Goal: Task Accomplishment & Management: Manage account settings

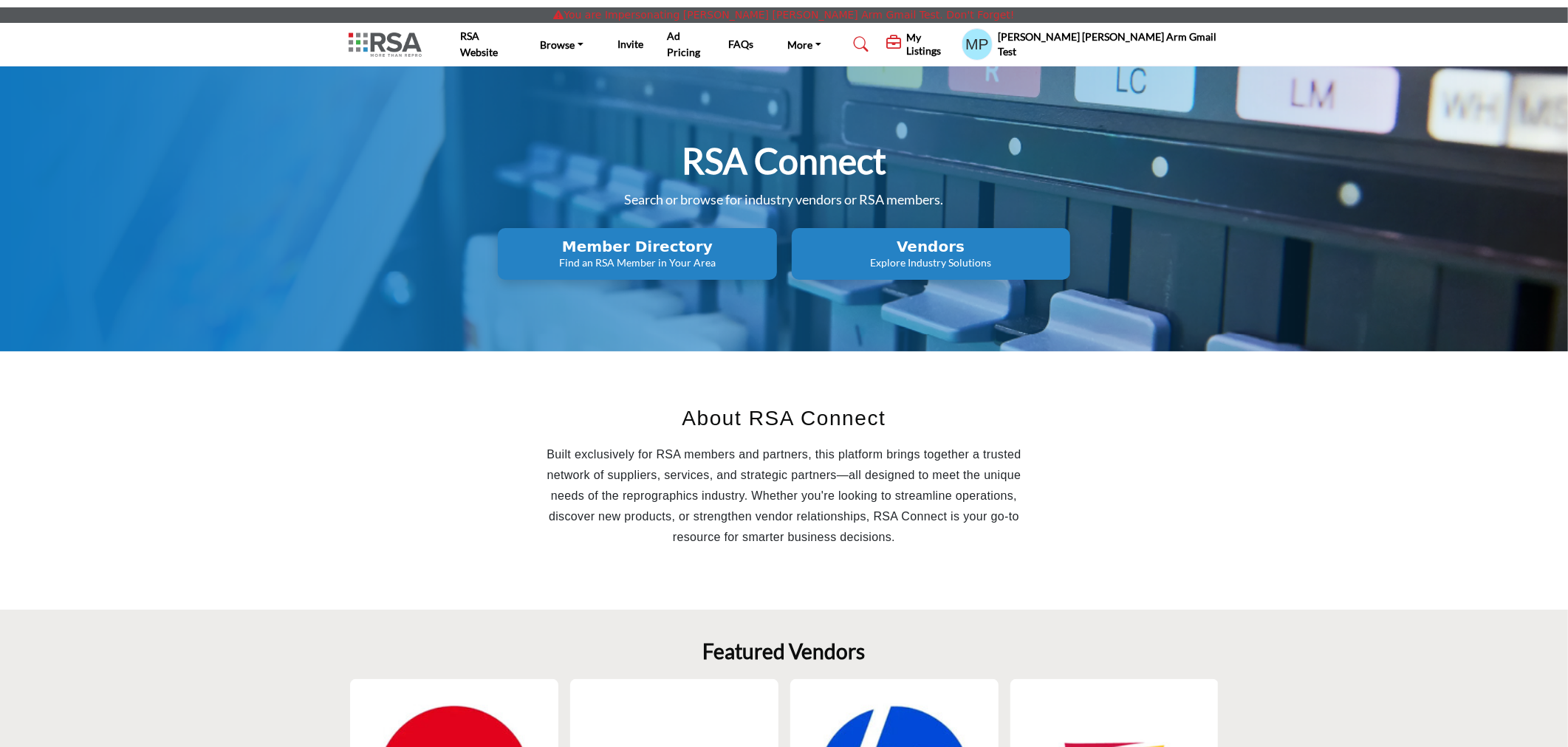
drag, startPoint x: 1207, startPoint y: 444, endPoint x: 1056, endPoint y: 371, distance: 167.7
click at [1207, 444] on div "About RSA Connect Built exclusively for RSA members and partners, this platform…" at bounding box center [784, 480] width 886 height 199
click at [954, 41] on h5 "My Listings" at bounding box center [930, 43] width 48 height 26
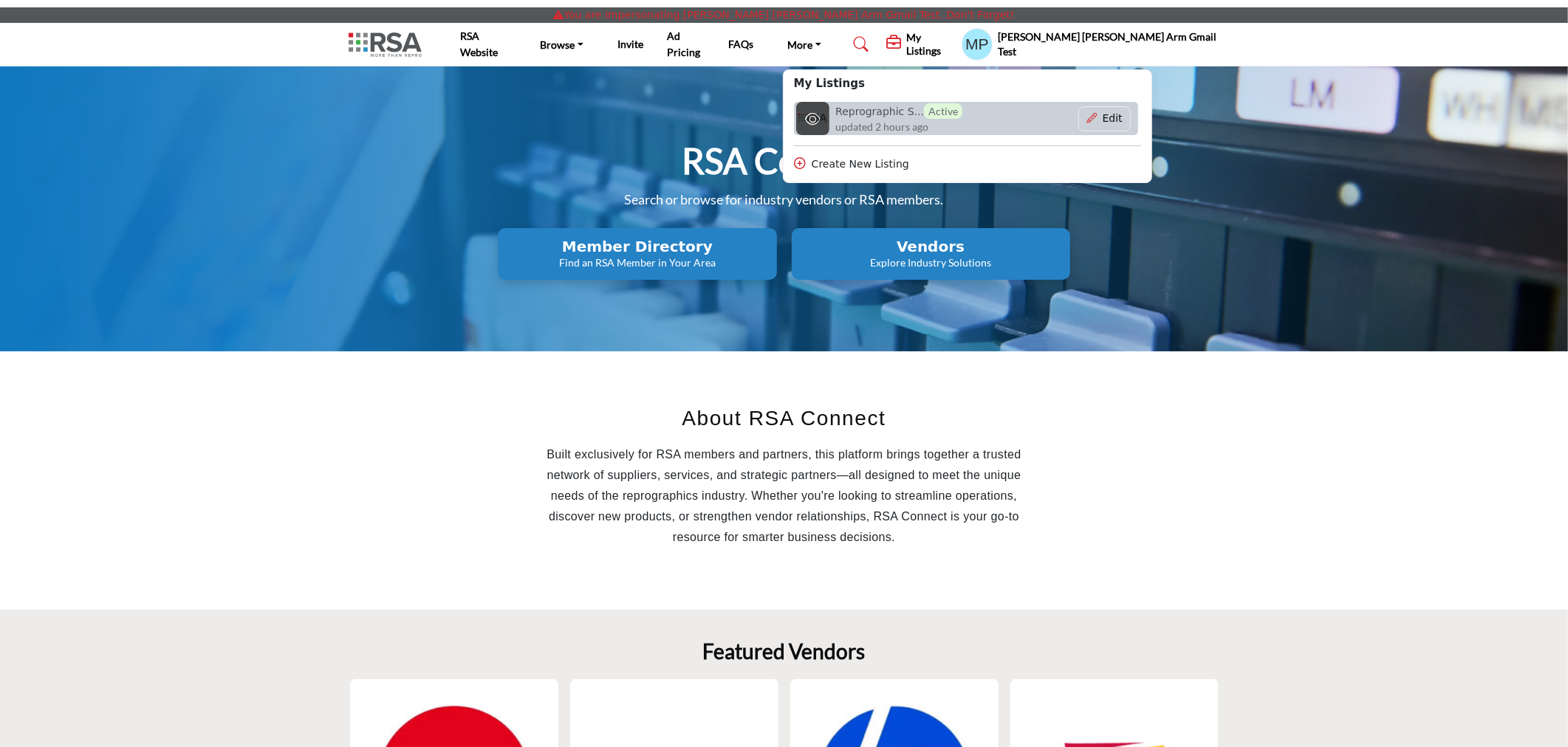
click at [962, 104] on h6 "Reprographic S... Active" at bounding box center [898, 111] width 127 height 16
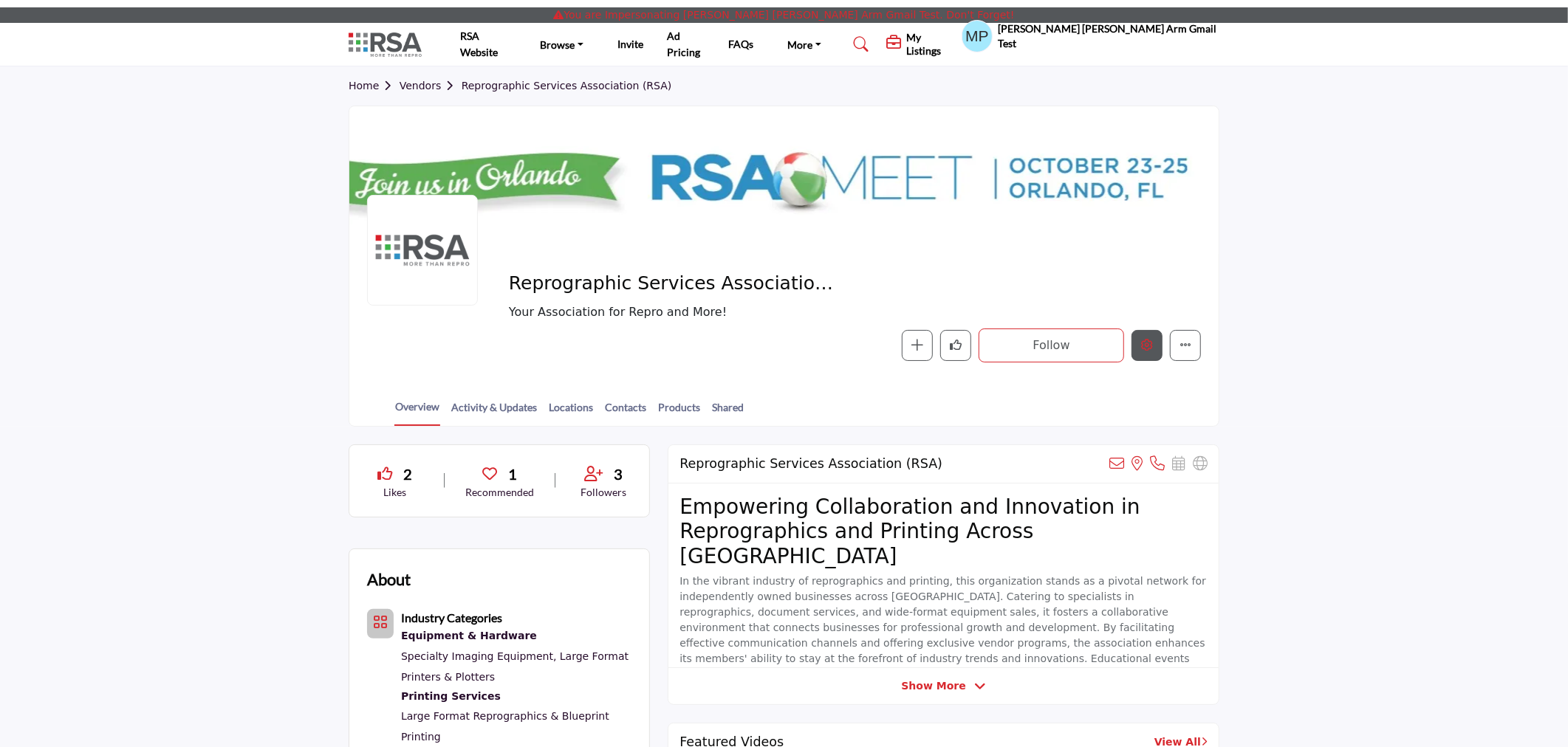
click at [0, 0] on div at bounding box center [0, 0] width 0 height 0
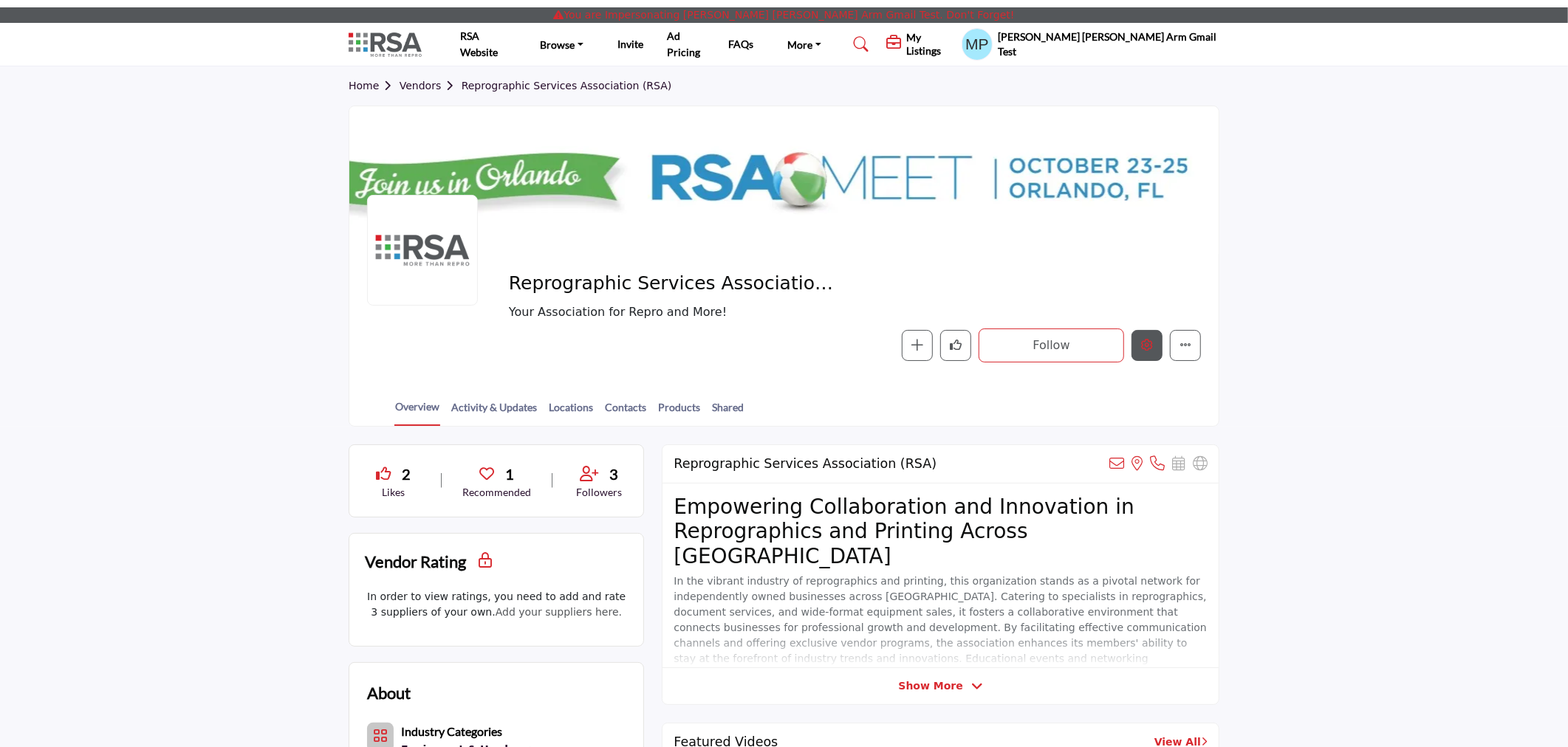
click at [1139, 340] on button "Edit company" at bounding box center [1146, 345] width 31 height 31
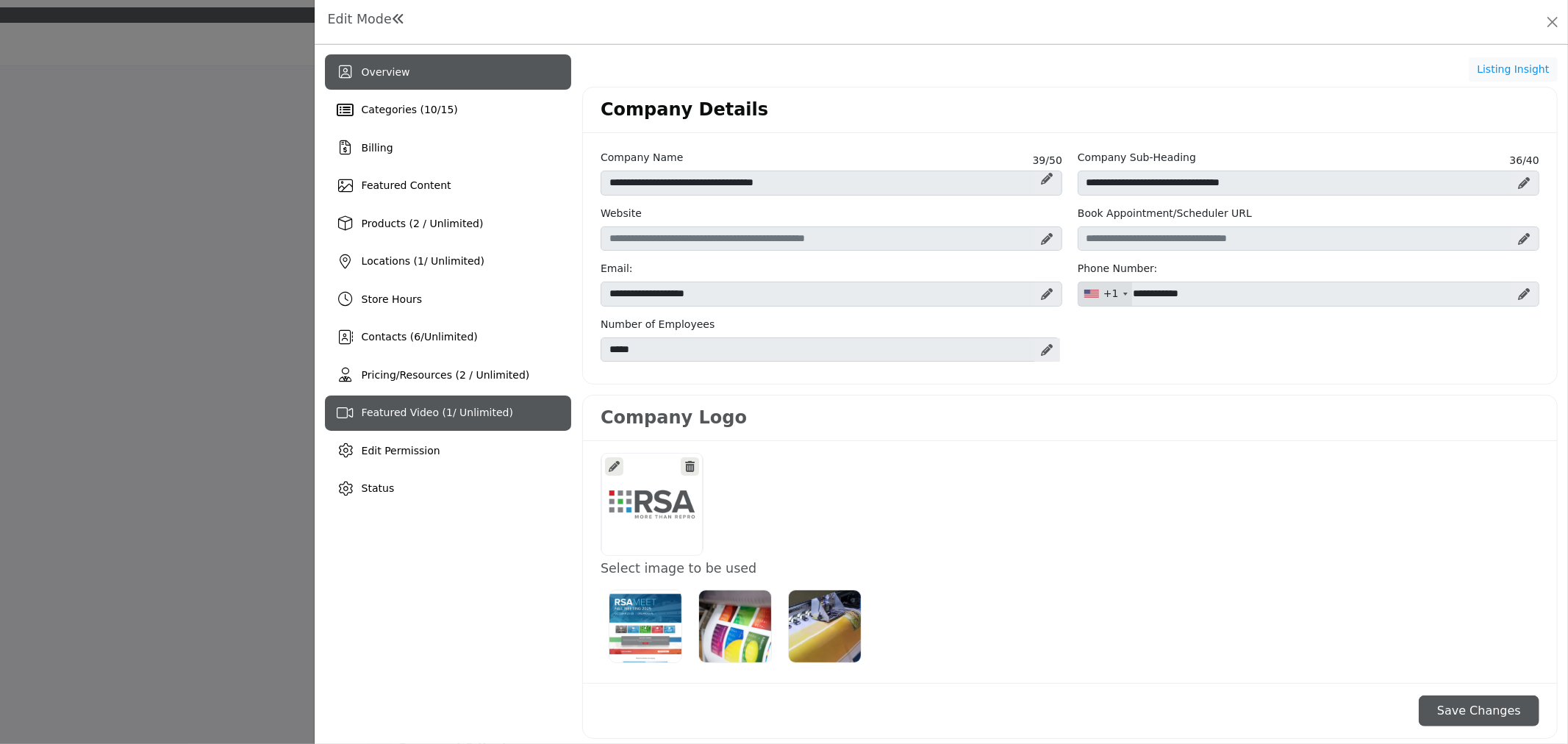
click at [431, 407] on span "Featured Video ( 1 / Unlimited)" at bounding box center [437, 413] width 151 height 12
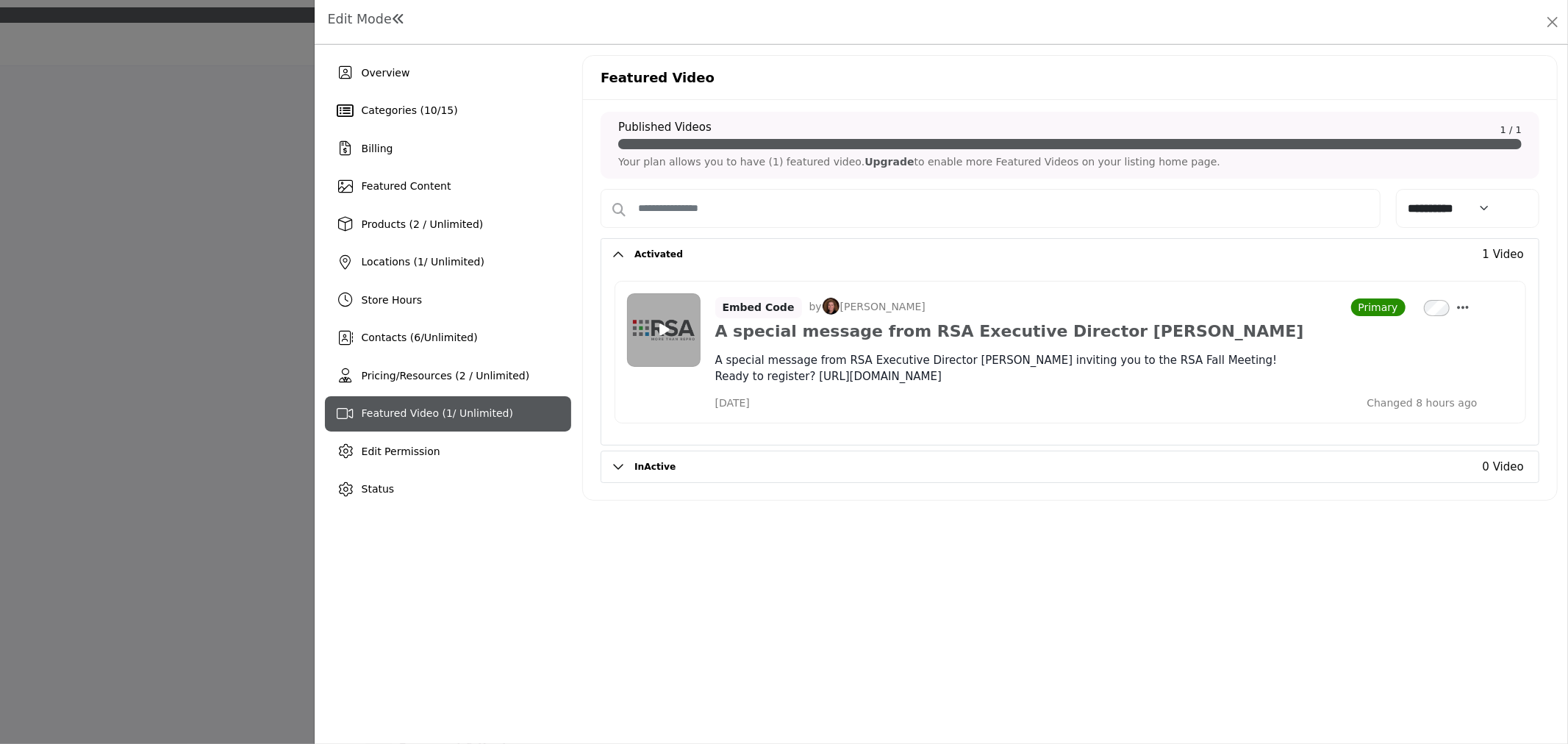
click at [725, 469] on button "InActive" at bounding box center [1010, 467] width 774 height 31
click at [653, 466] on button "InActive" at bounding box center [1010, 467] width 774 height 31
click at [449, 160] on div "Billing" at bounding box center [448, 148] width 246 height 35
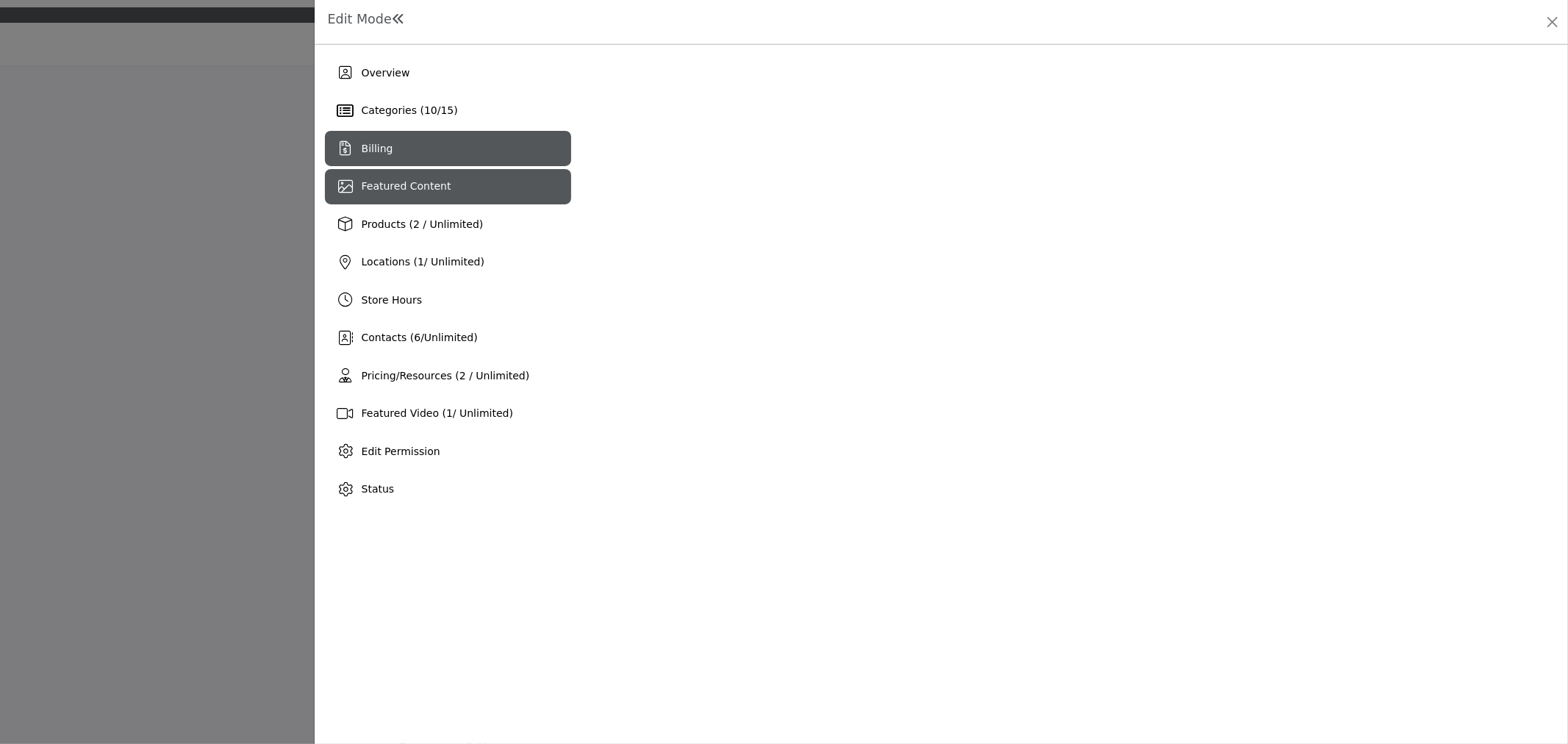
click at [477, 178] on div "Featured Content" at bounding box center [448, 187] width 246 height 35
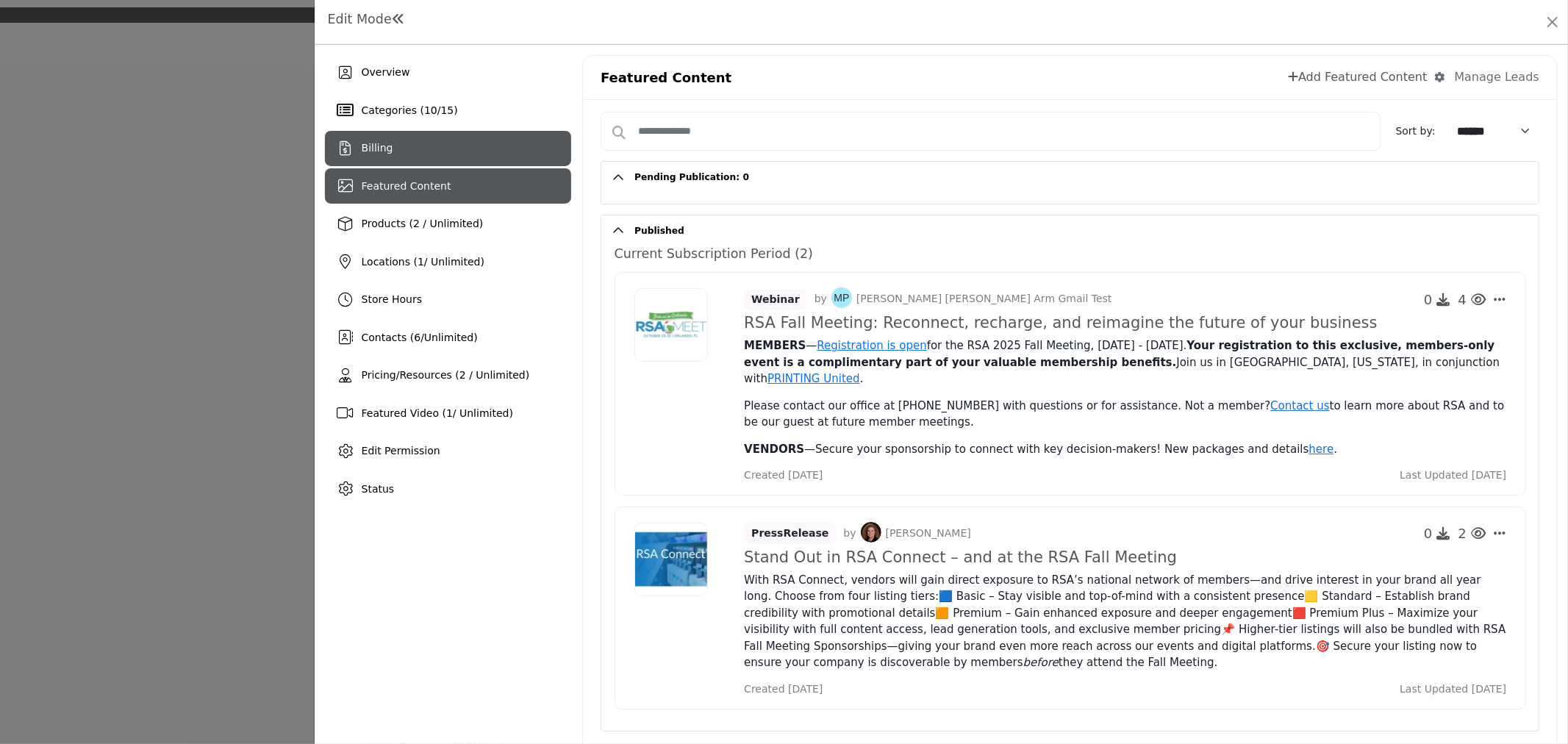
click at [501, 147] on div "Billing" at bounding box center [448, 148] width 246 height 35
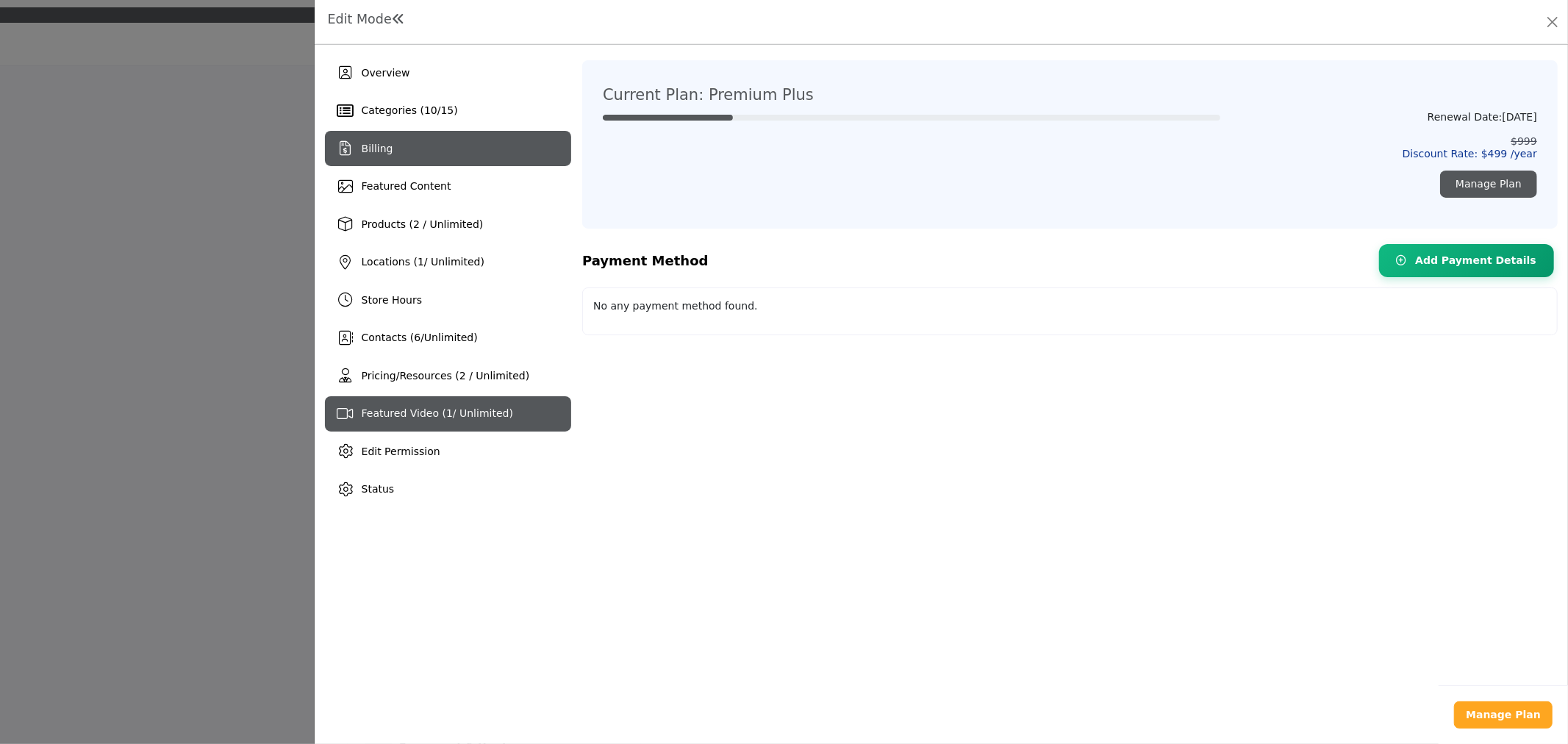
click at [446, 417] on span "1" at bounding box center [449, 413] width 7 height 12
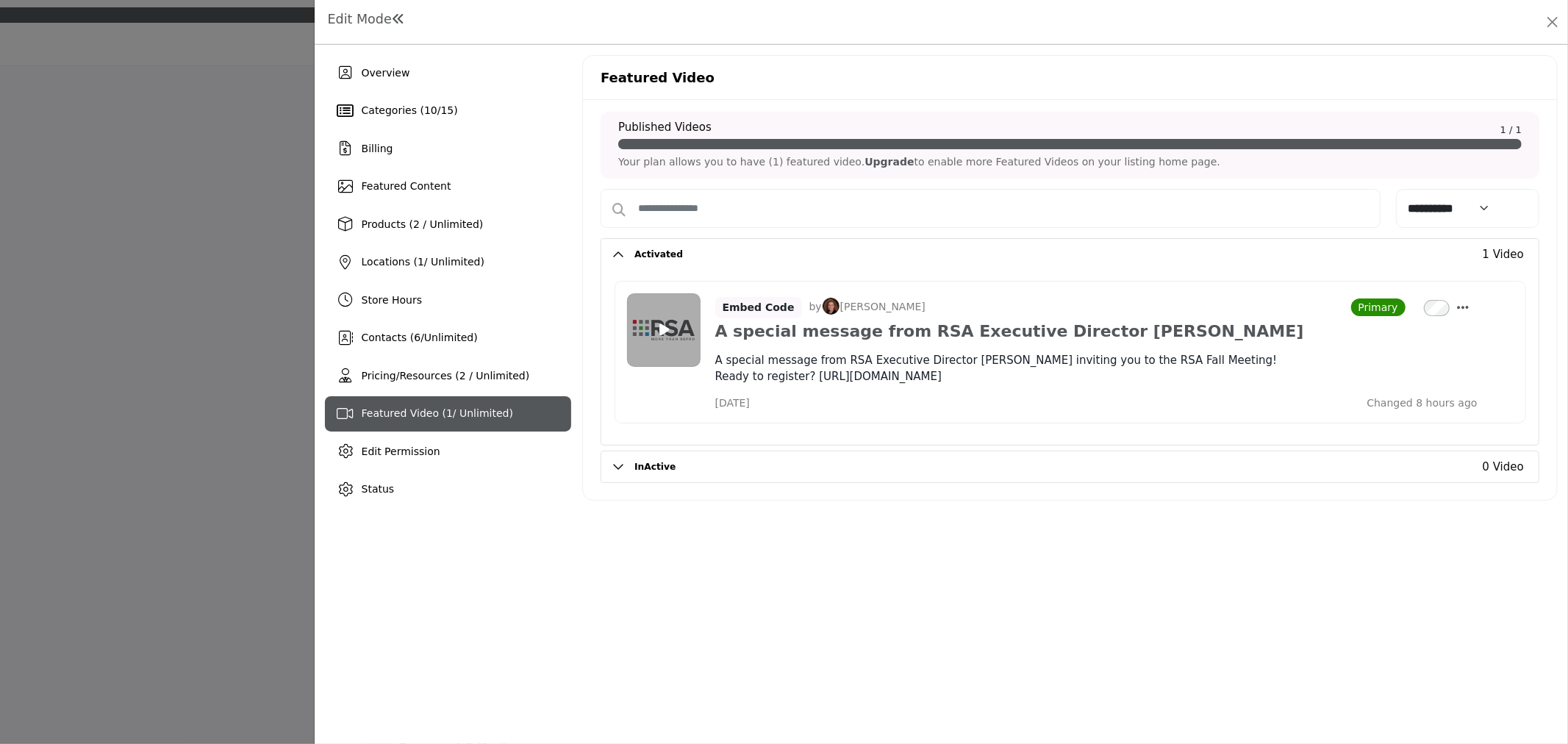
click at [641, 475] on button "InActive" at bounding box center [1010, 467] width 774 height 31
click at [750, 165] on p "Your plan allows you to have (1) featured video. Upgrade to enable more Feature…" at bounding box center [1070, 162] width 903 height 16
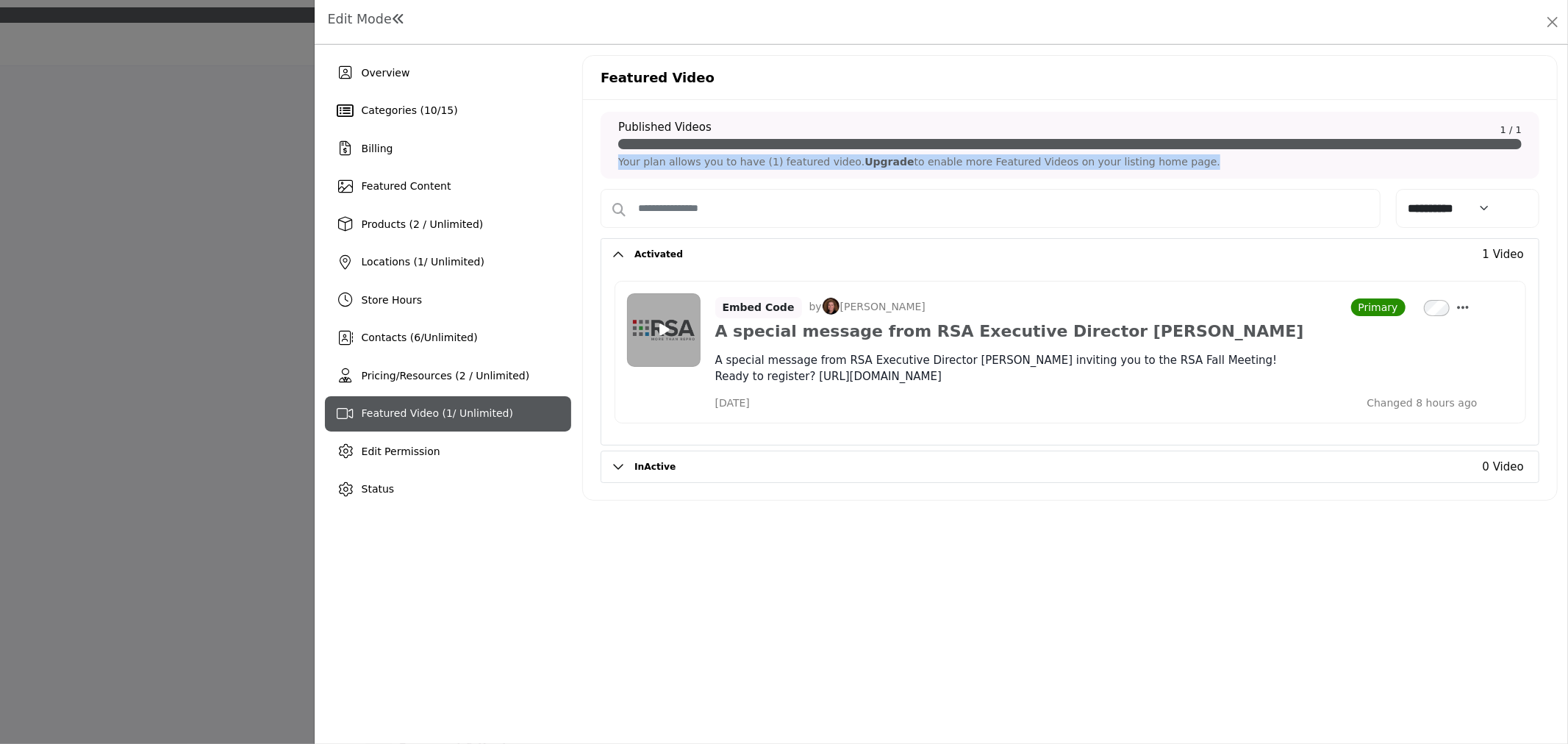
click at [750, 165] on p "Your plan allows you to have (1) featured video. Upgrade to enable more Feature…" at bounding box center [1070, 162] width 903 height 16
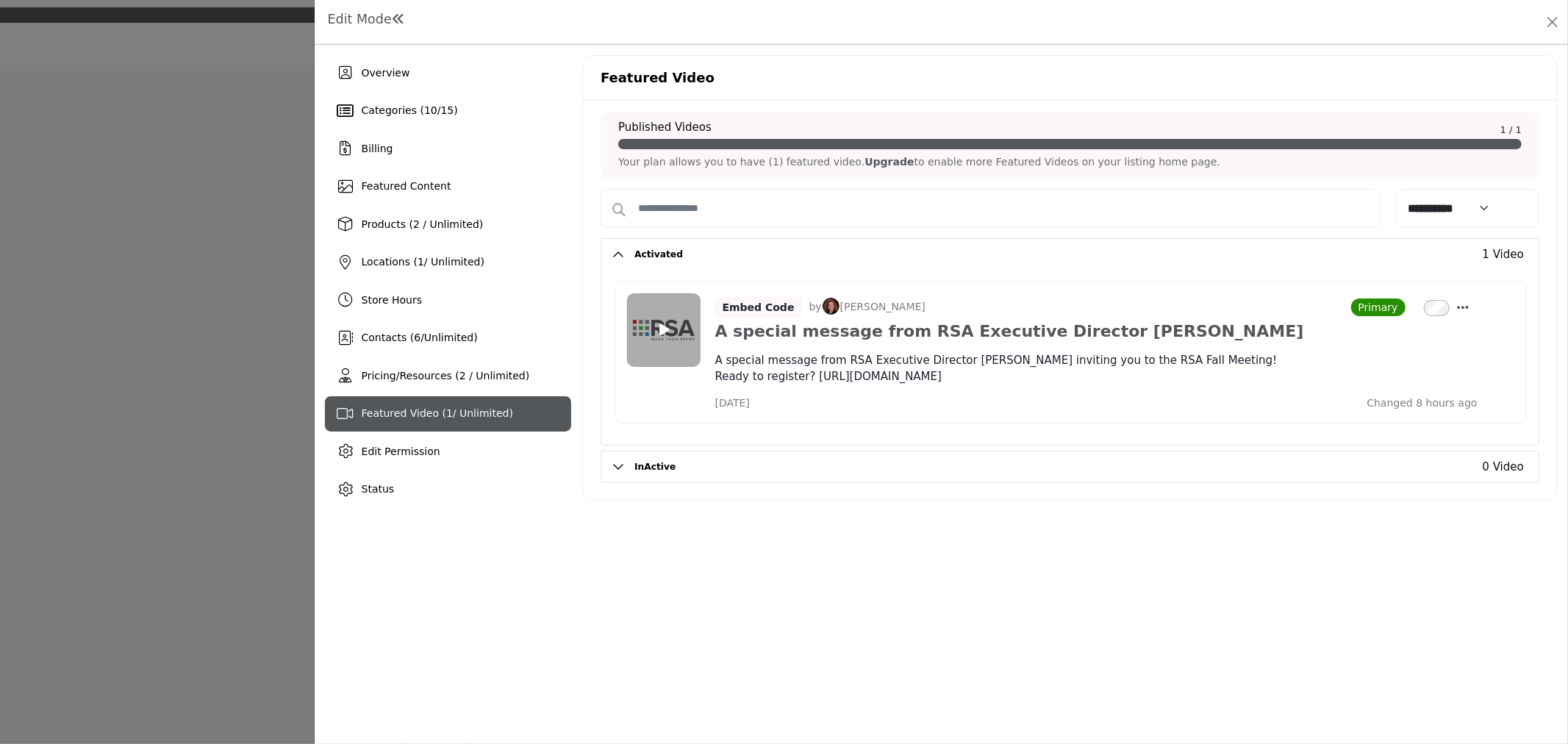
click at [670, 571] on div "Overview Categories ( 10 / 15 ) Billing Featured Content Products (2 / Unlimite…" at bounding box center [941, 394] width 1253 height 699
click at [1481, 206] on select "**********" at bounding box center [1450, 207] width 95 height 25
click at [1459, 67] on div "Featured Video" at bounding box center [1069, 78] width 973 height 44
drag, startPoint x: 1020, startPoint y: 559, endPoint x: 1017, endPoint y: 545, distance: 14.3
click at [1020, 559] on div "Overview Categories ( 10 / 15 ) Billing Featured Content Products (2 / Unlimite…" at bounding box center [941, 394] width 1253 height 699
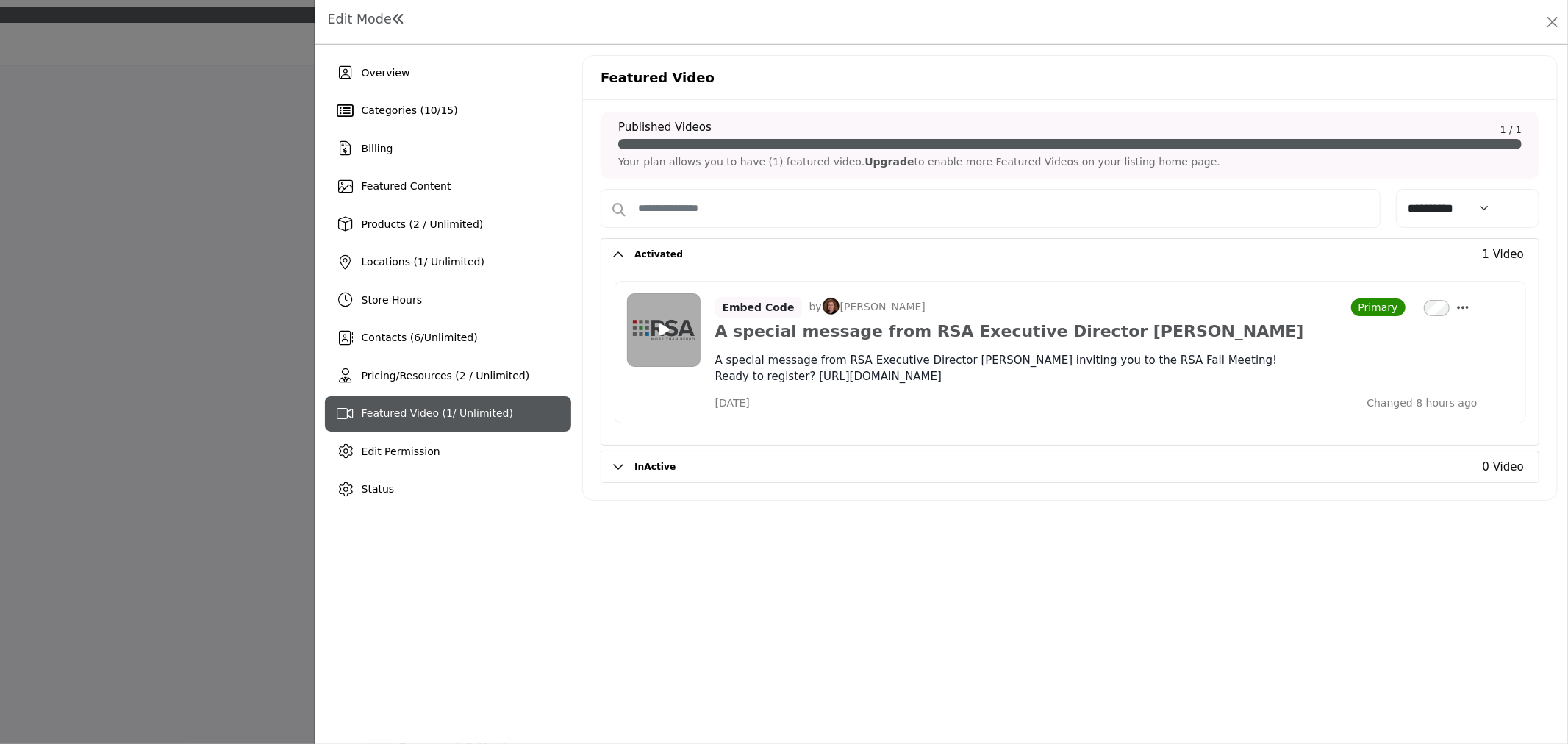
drag, startPoint x: 623, startPoint y: 160, endPoint x: 1166, endPoint y: 157, distance: 543.0
click at [1166, 157] on p "Your plan allows you to have (1) featured video. Upgrade to enable more Feature…" at bounding box center [1070, 162] width 903 height 16
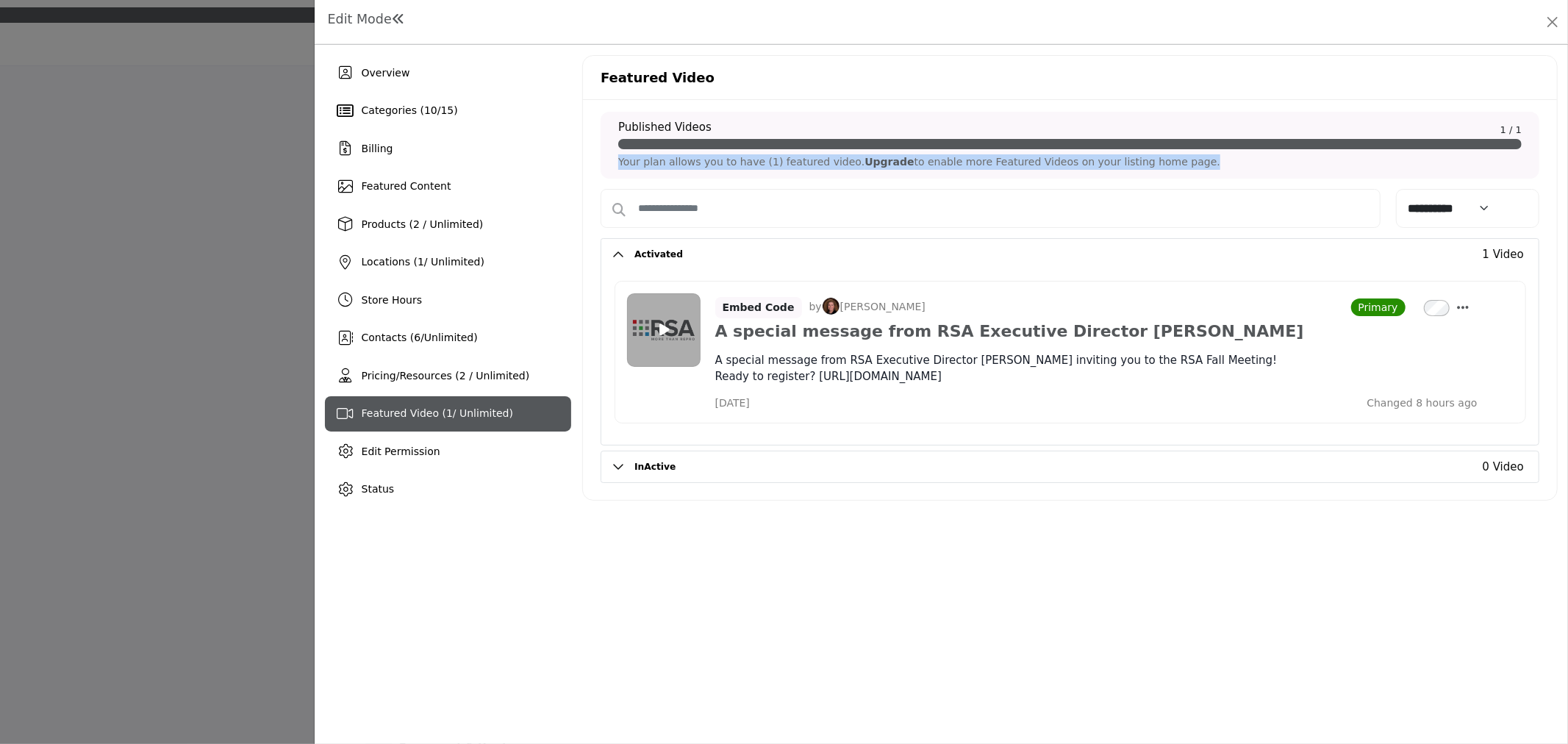
drag, startPoint x: 1166, startPoint y: 159, endPoint x: 626, endPoint y: 156, distance: 540.0
click at [626, 156] on p "Your plan allows you to have (1) featured video. Upgrade to enable more Feature…" at bounding box center [1070, 162] width 903 height 16
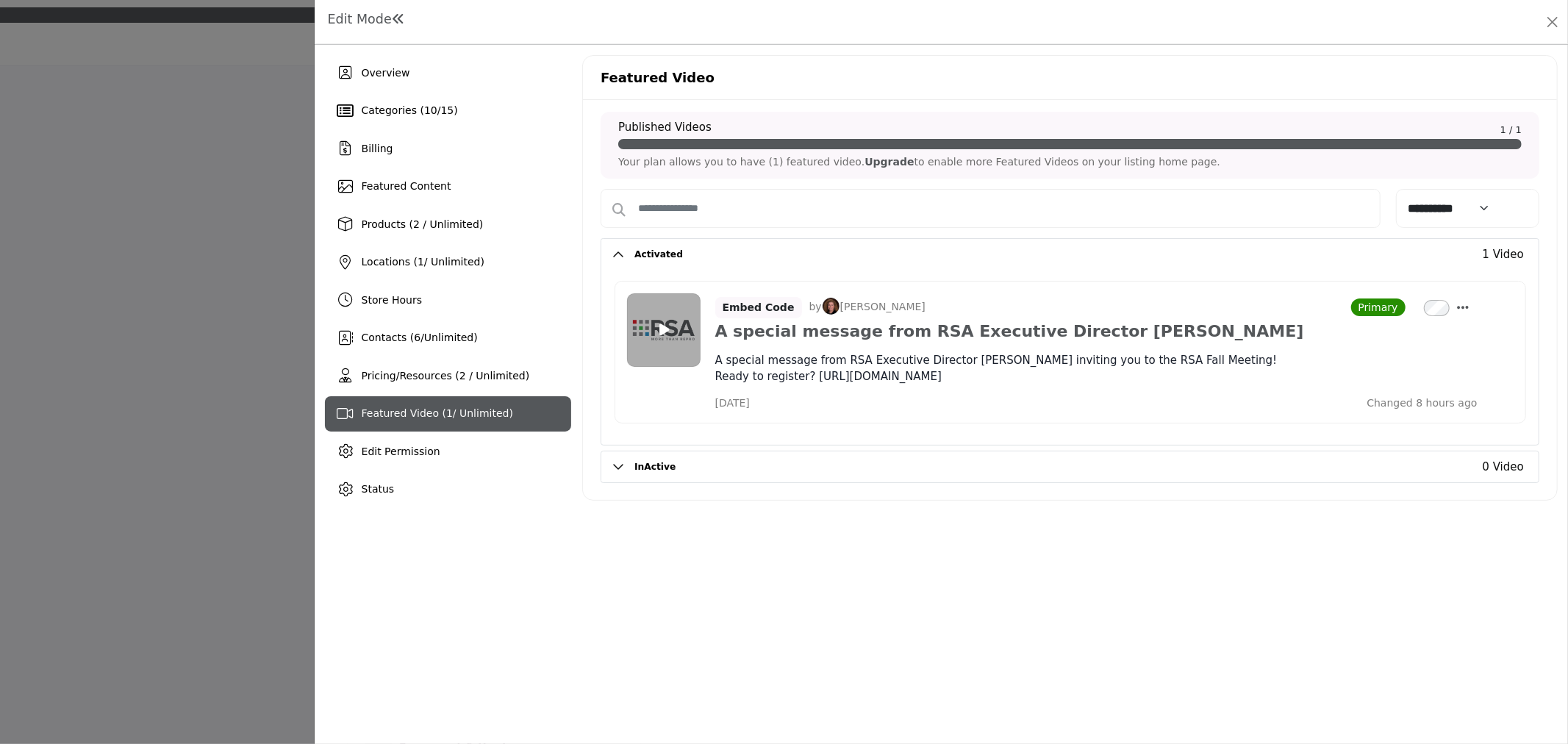
click at [1070, 500] on div "**********" at bounding box center [1069, 300] width 973 height 400
click at [1480, 78] on div "Featured Video" at bounding box center [1069, 78] width 973 height 44
drag, startPoint x: 615, startPoint y: 166, endPoint x: 1173, endPoint y: 166, distance: 558.0
click at [1173, 166] on div "Published Videos 1 / 1 Your plan allows you to have (1) featured video. Upgrade…" at bounding box center [1070, 146] width 938 height 67
drag, startPoint x: 1064, startPoint y: 623, endPoint x: 1106, endPoint y: 397, distance: 229.9
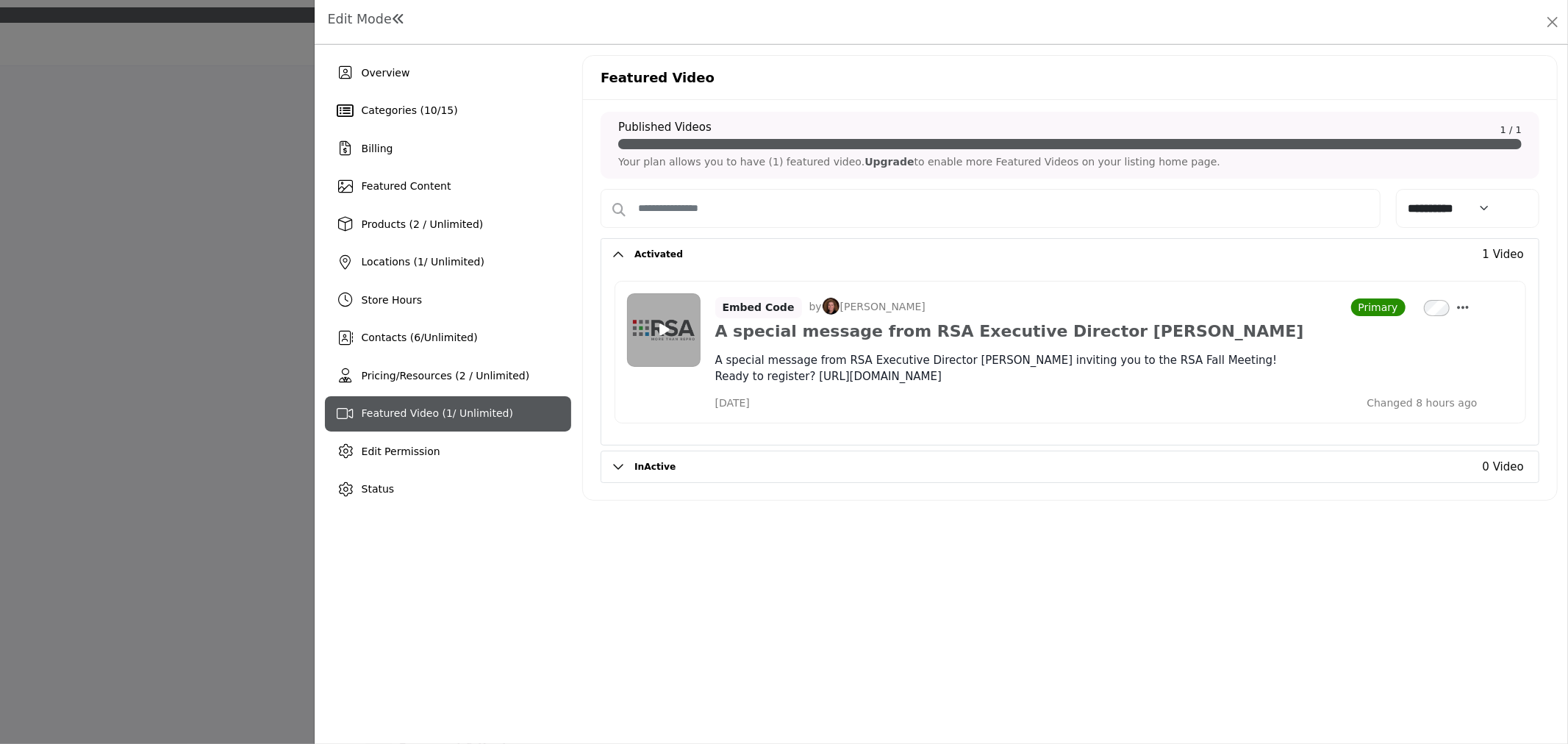
click at [1064, 623] on div "Overview Categories ( 10 / 15 ) Billing Featured Content Products (2 / Unlimite…" at bounding box center [941, 394] width 1253 height 699
drag, startPoint x: 1208, startPoint y: 175, endPoint x: 618, endPoint y: 122, distance: 592.4
click at [618, 122] on div "Published Videos 1 / 1 Your plan allows you to have (1) featured video. Upgrade…" at bounding box center [1070, 146] width 938 height 67
click at [1557, 22] on button "Close" at bounding box center [1552, 22] width 21 height 21
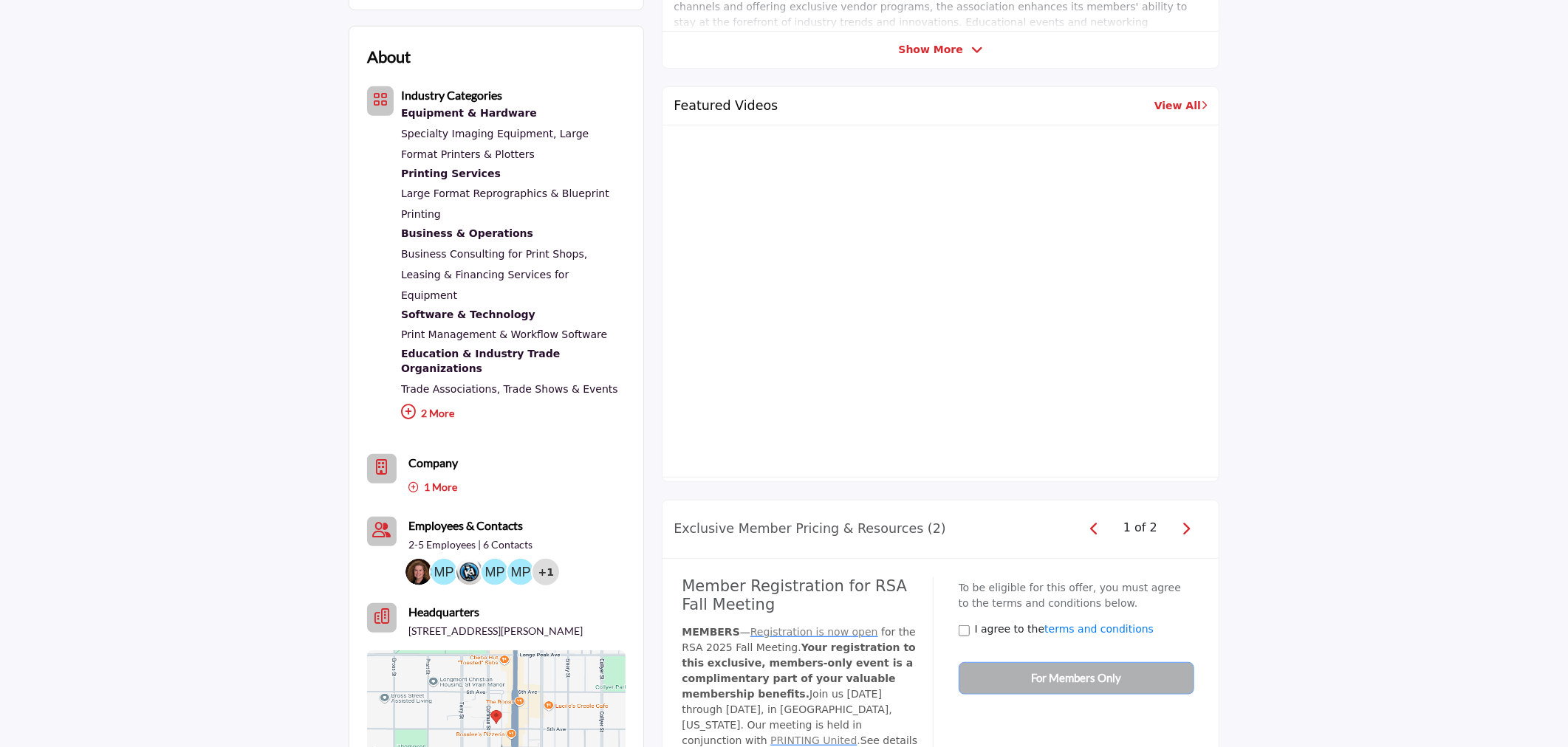
scroll to position [820, 0]
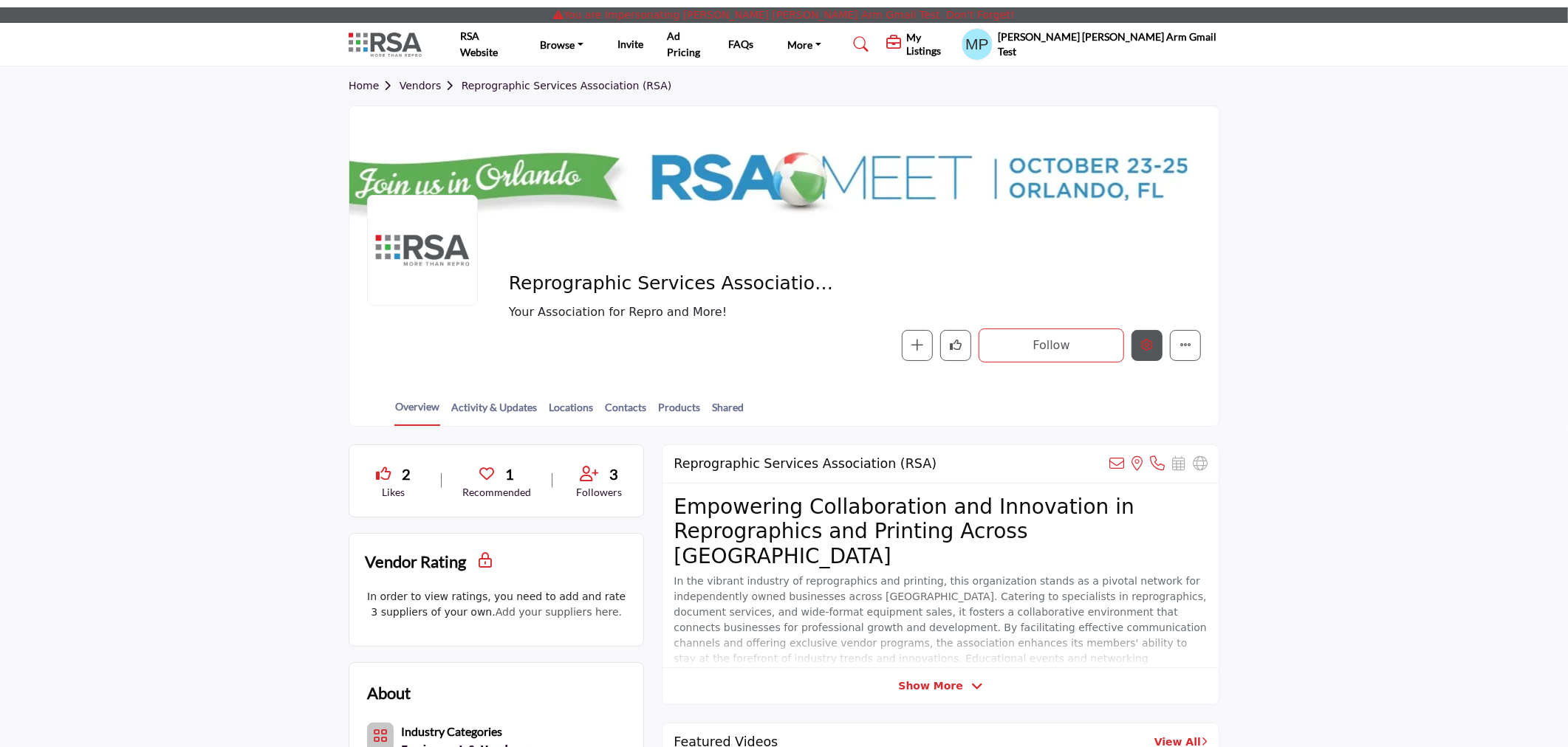
click at [1143, 339] on icon "Edit company" at bounding box center [1147, 345] width 12 height 12
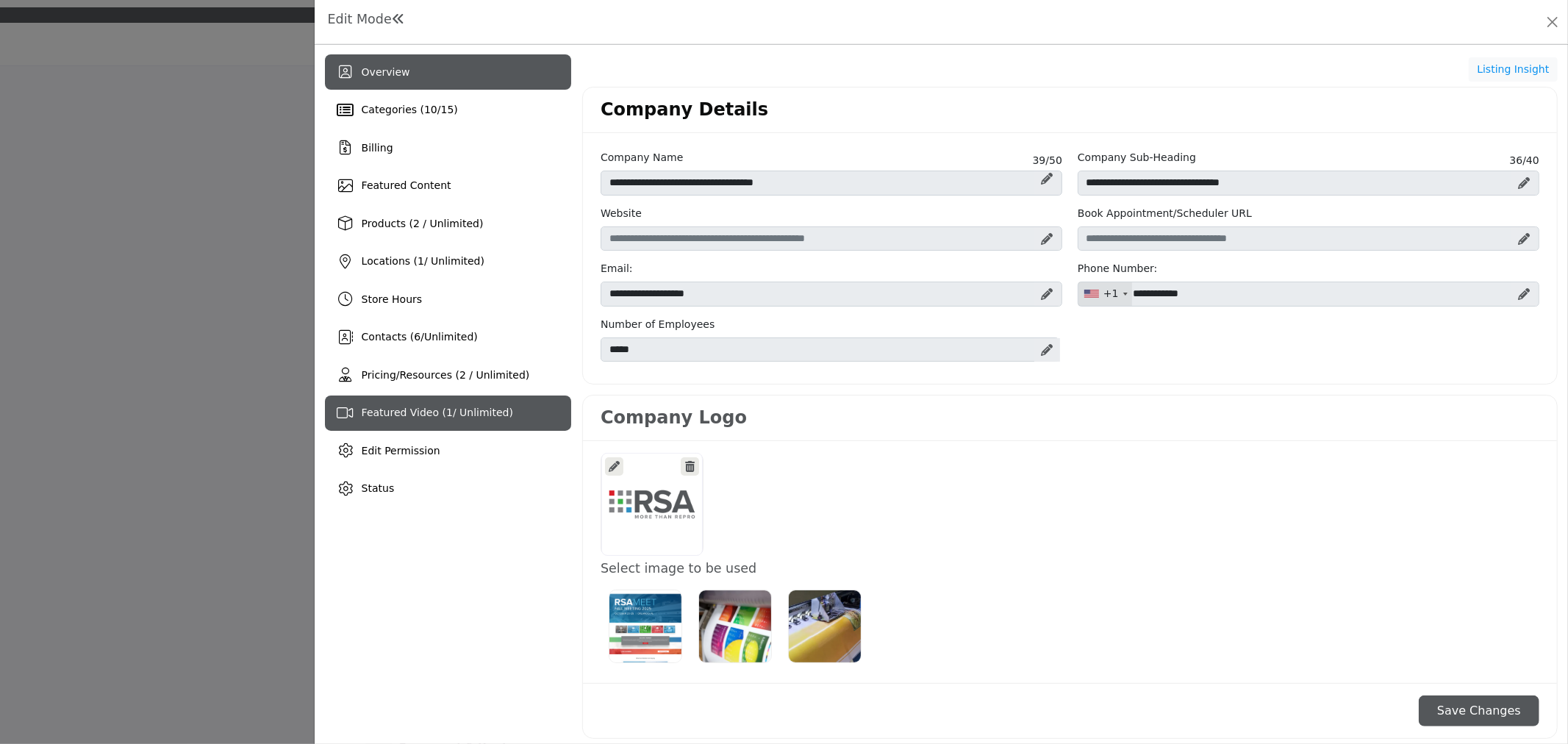
click at [446, 422] on div "Featured Video ( 1 / Unlimited)" at bounding box center [448, 413] width 246 height 35
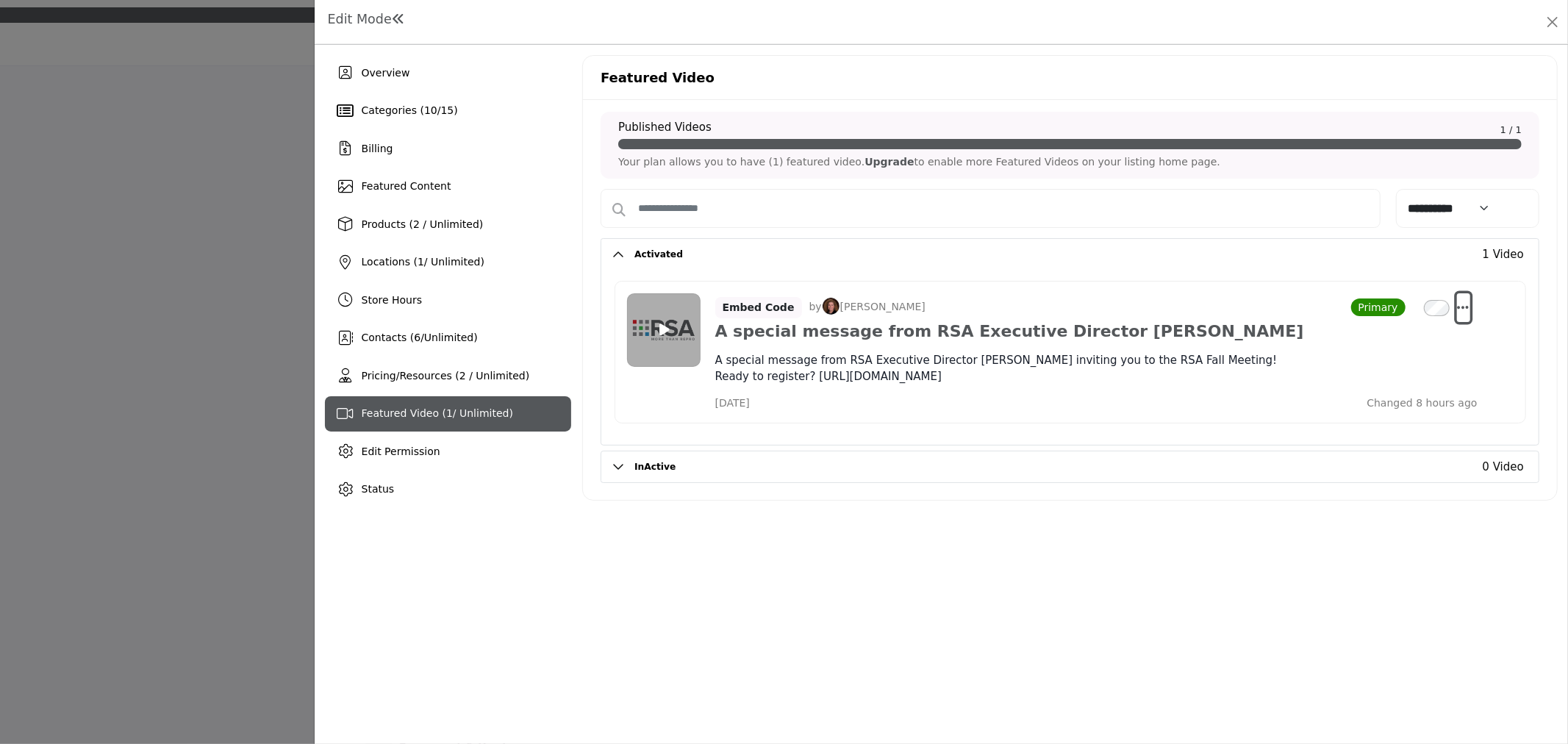
click at [1464, 304] on icon "Select Dropdown Options" at bounding box center [1464, 307] width 12 height 13
click at [1232, 593] on div "Overview Categories ( 10 / 15 ) Billing Featured Content Products (2 / Unlimite…" at bounding box center [941, 394] width 1253 height 699
